Goal: Navigation & Orientation: Find specific page/section

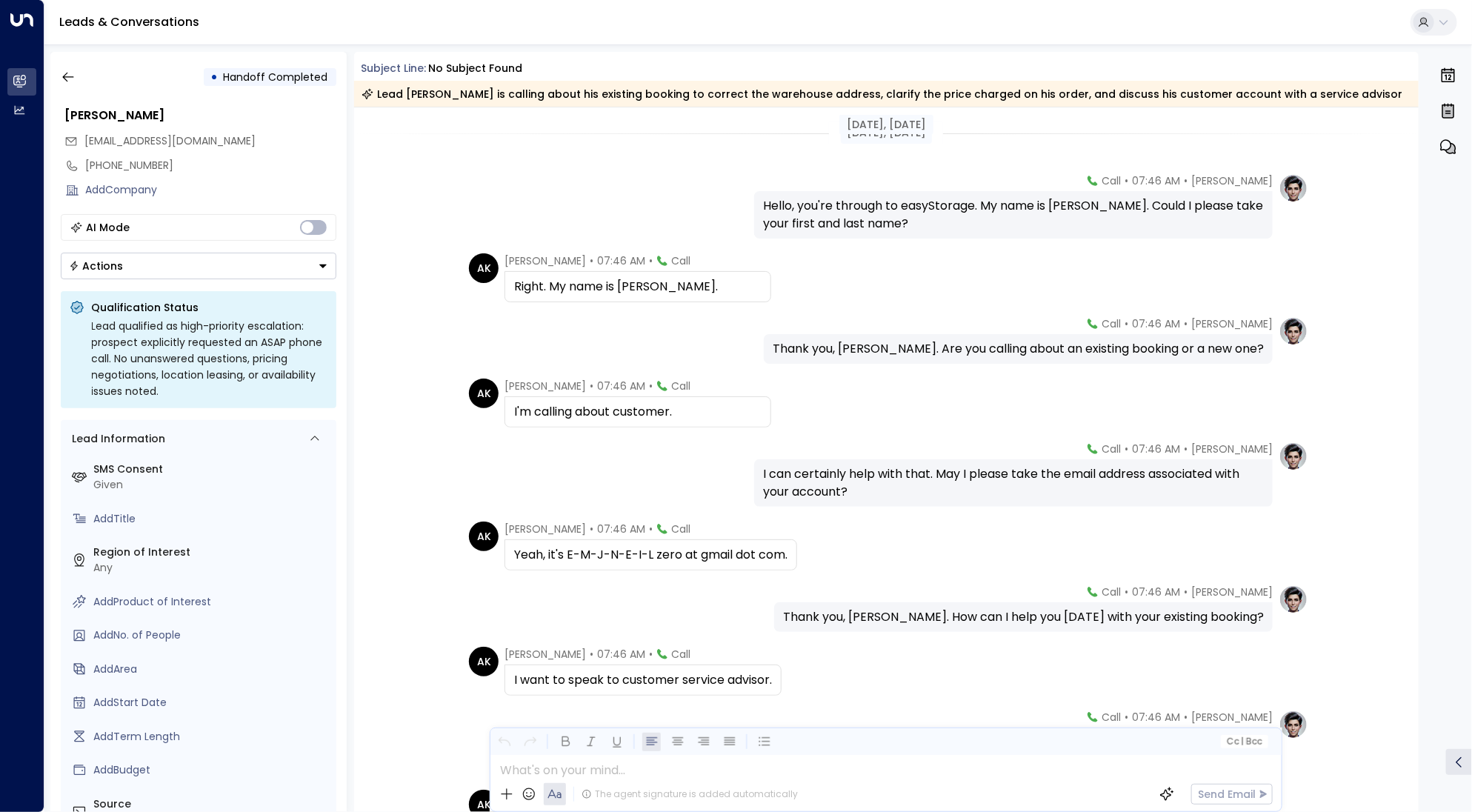
scroll to position [205, 0]
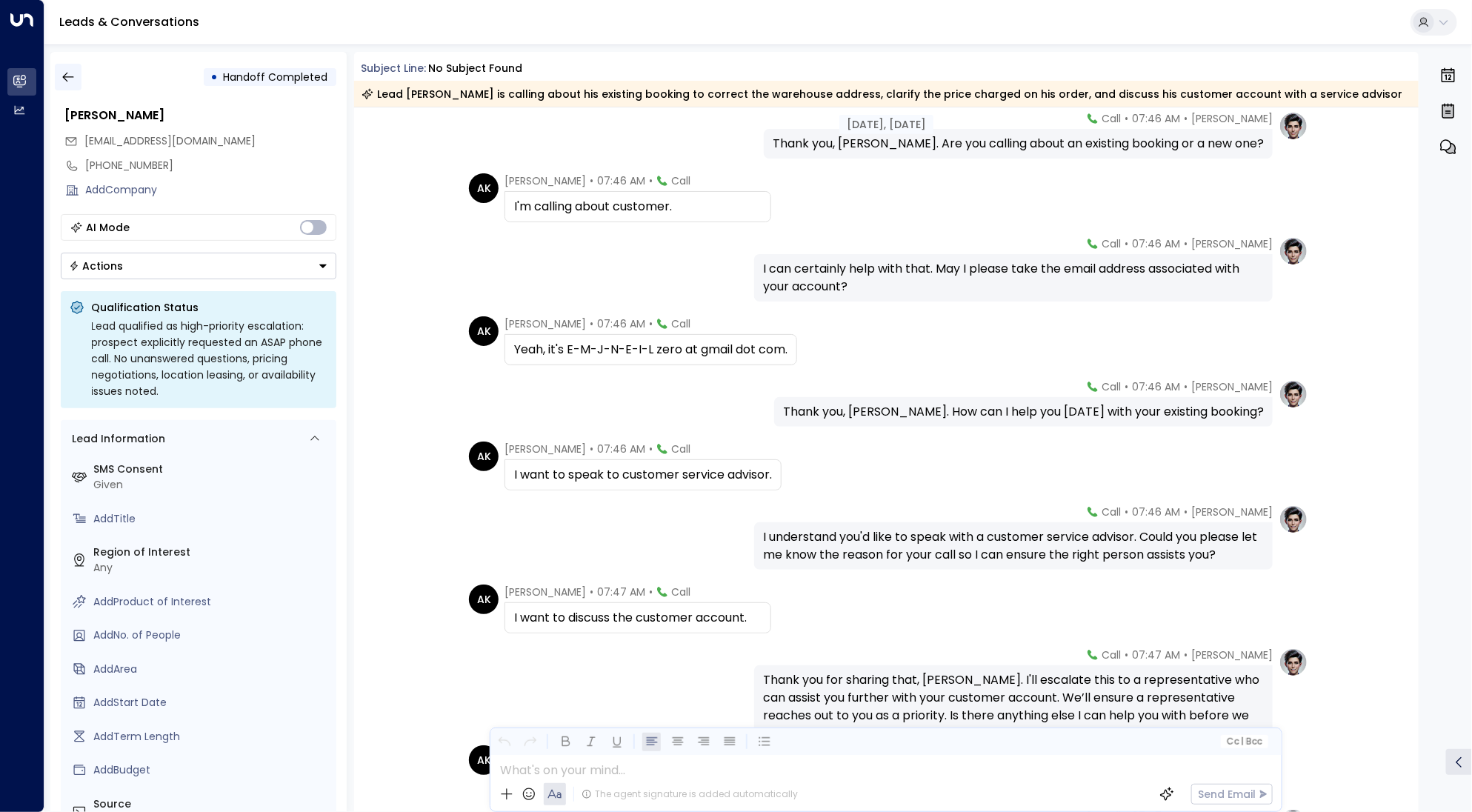
click at [77, 80] on button "button" at bounding box center [68, 77] width 26 height 26
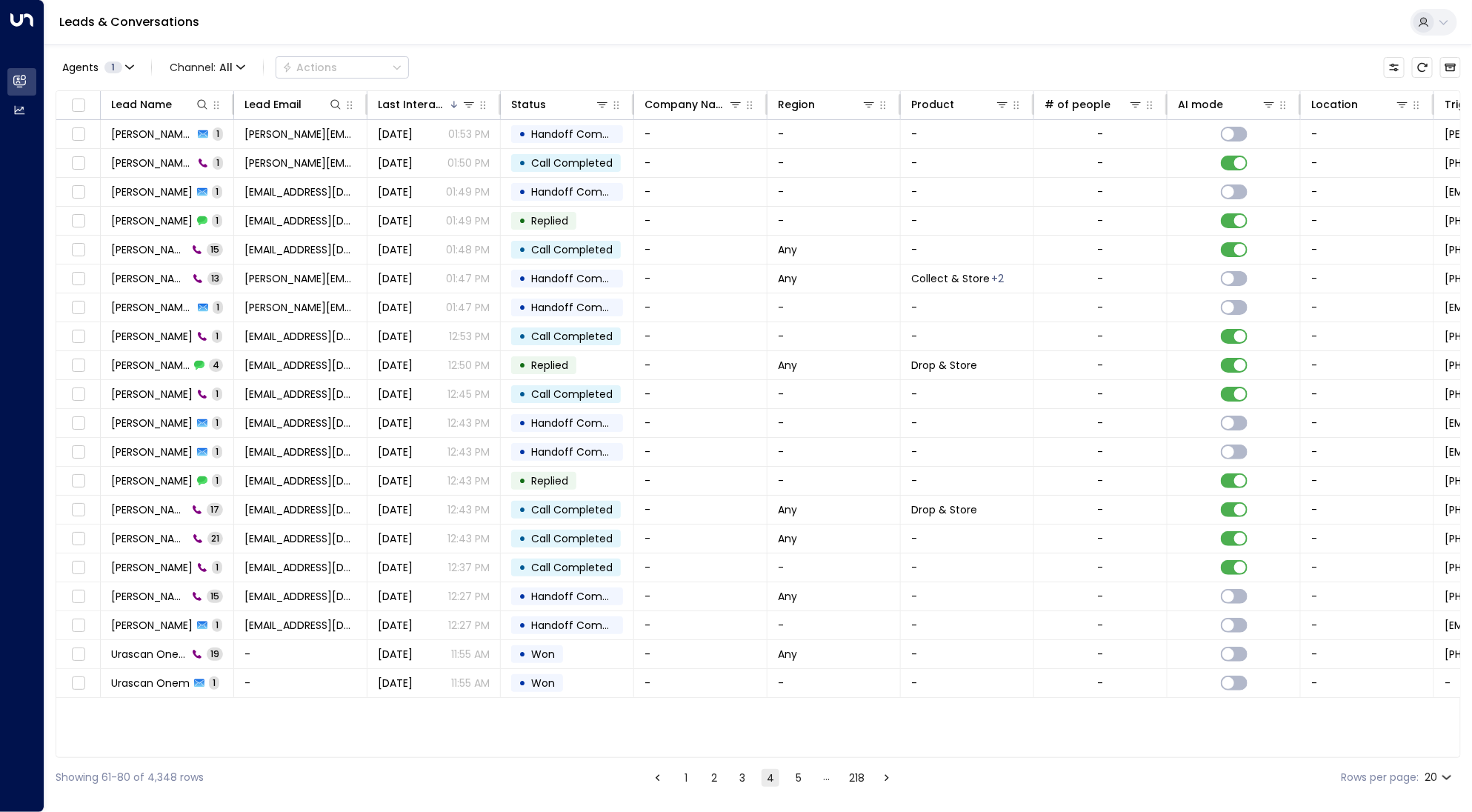
click at [689, 776] on button "1" at bounding box center [686, 777] width 18 height 18
